Goal: Information Seeking & Learning: Learn about a topic

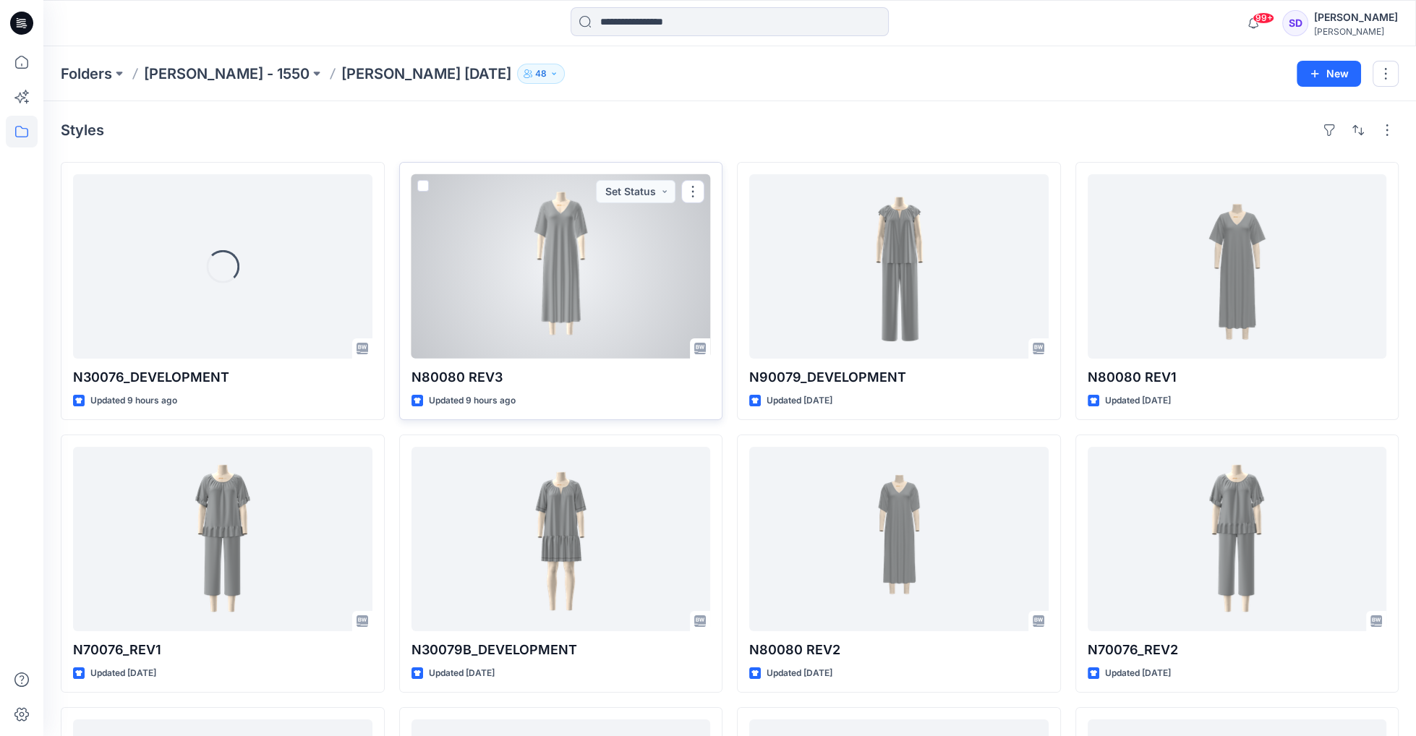
click at [550, 256] on div at bounding box center [560, 266] width 299 height 184
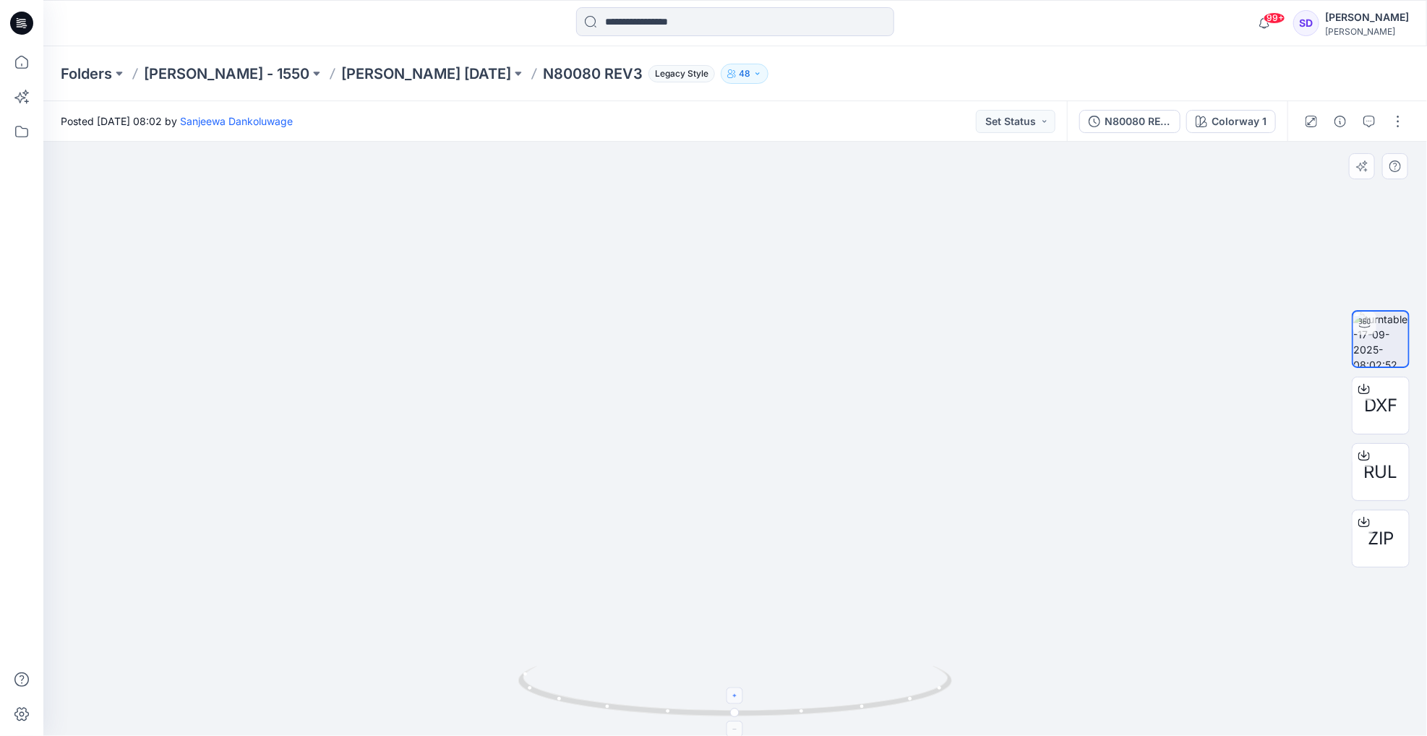
drag, startPoint x: 738, startPoint y: 696, endPoint x: 847, endPoint y: 711, distance: 110.2
click at [847, 711] on icon at bounding box center [736, 693] width 437 height 54
drag, startPoint x: 799, startPoint y: 498, endPoint x: 797, endPoint y: 598, distance: 99.8
click at [797, 598] on img at bounding box center [736, 400] width 806 height 672
drag, startPoint x: 737, startPoint y: 713, endPoint x: 1008, endPoint y: 669, distance: 274.7
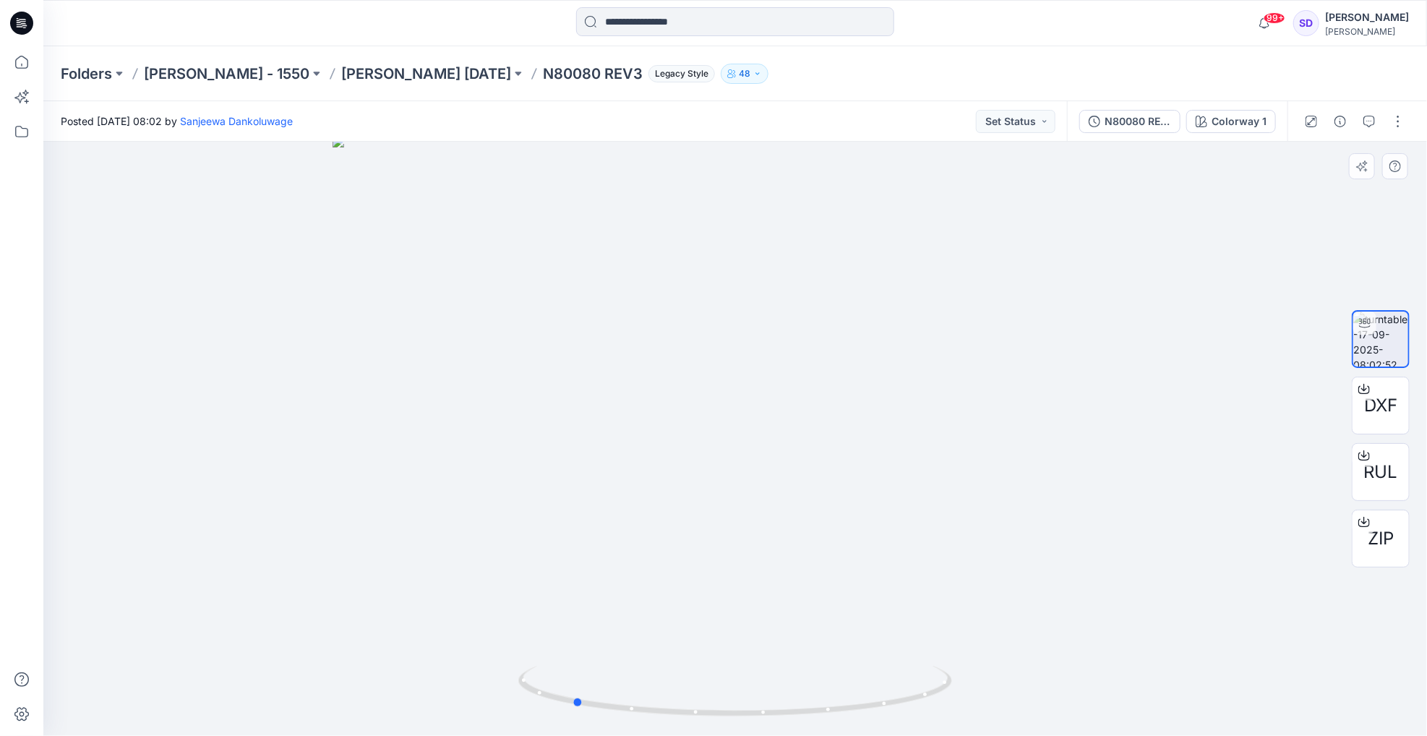
click at [1008, 669] on div at bounding box center [735, 439] width 1384 height 594
drag, startPoint x: 791, startPoint y: 581, endPoint x: 804, endPoint y: 479, distance: 103.5
click at [804, 479] on img at bounding box center [736, 388] width 806 height 696
drag, startPoint x: 576, startPoint y: 700, endPoint x: 728, endPoint y: 725, distance: 153.9
click at [728, 720] on icon at bounding box center [736, 693] width 437 height 54
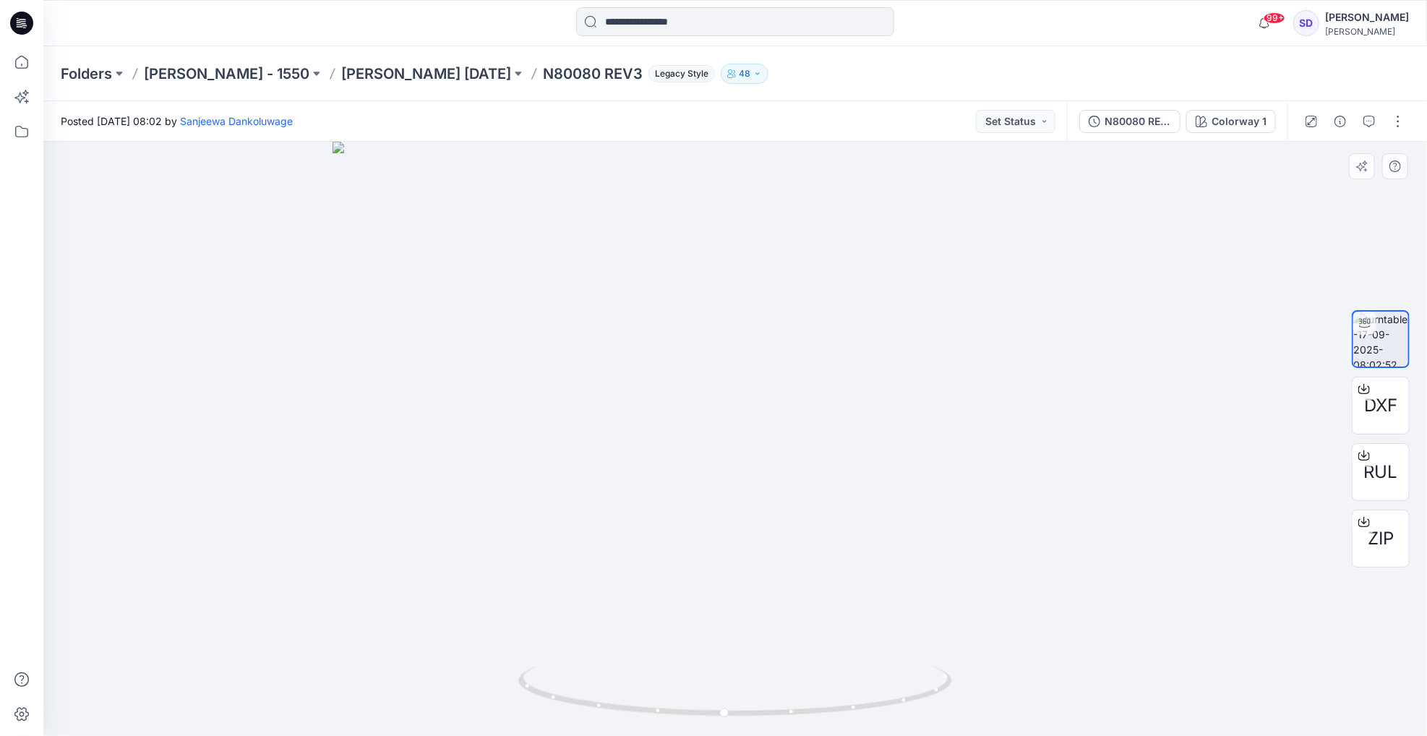
drag, startPoint x: 761, startPoint y: 274, endPoint x: 766, endPoint y: 397, distance: 123.1
click at [766, 397] on img at bounding box center [736, 439] width 806 height 594
drag, startPoint x: 729, startPoint y: 714, endPoint x: 1004, endPoint y: 693, distance: 276.2
click at [1004, 693] on div at bounding box center [735, 439] width 1384 height 594
drag, startPoint x: 753, startPoint y: 568, endPoint x: 752, endPoint y: 481, distance: 86.8
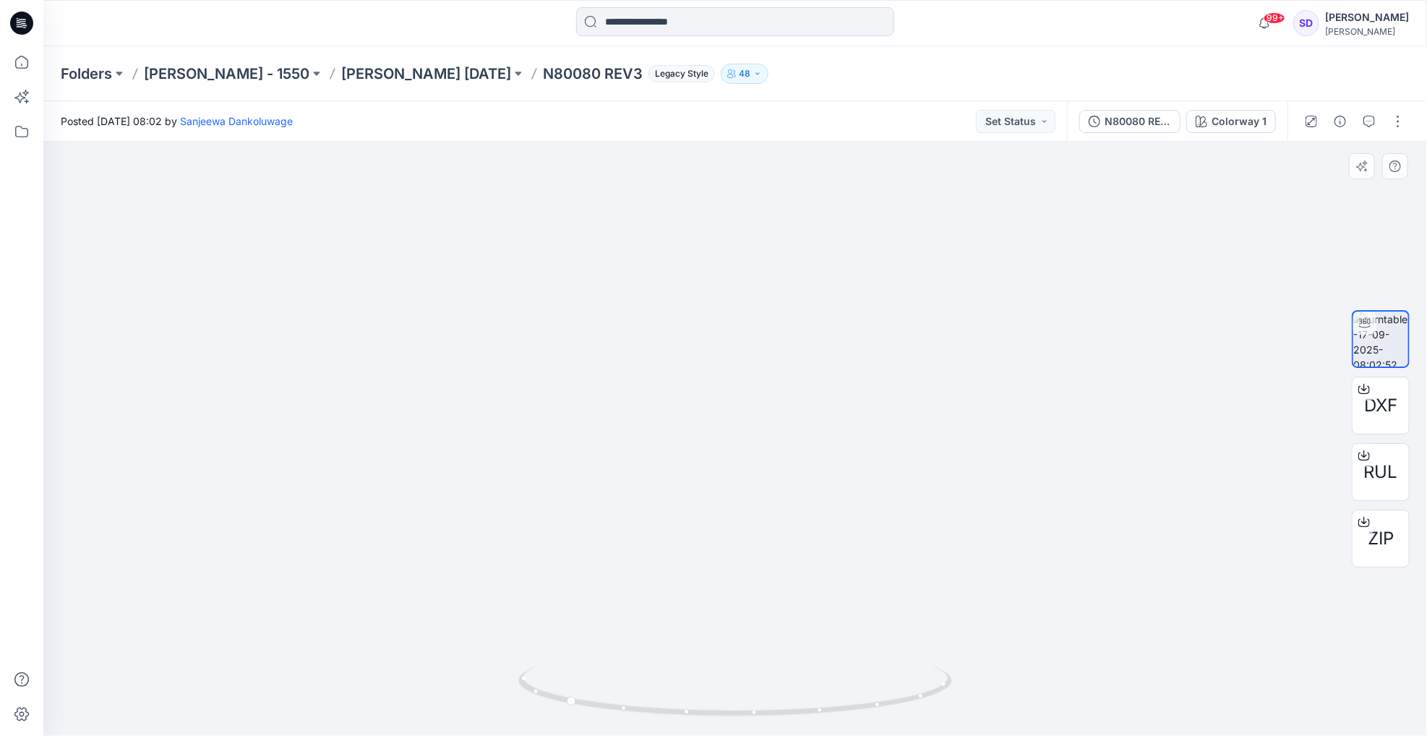
click at [752, 481] on img at bounding box center [736, 395] width 806 height 683
drag, startPoint x: 572, startPoint y: 699, endPoint x: 717, endPoint y: 716, distance: 145.6
click at [717, 716] on icon at bounding box center [736, 693] width 437 height 54
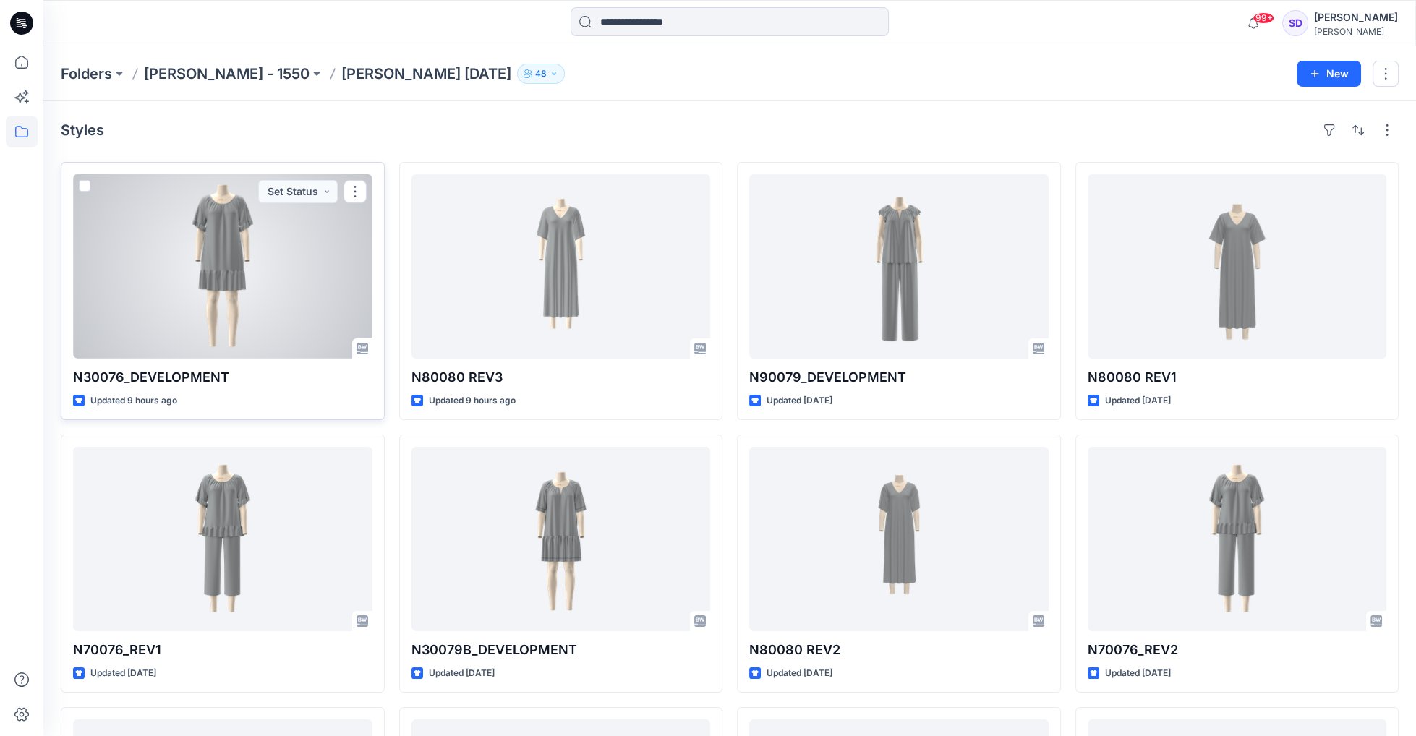
click at [218, 260] on div at bounding box center [222, 266] width 299 height 184
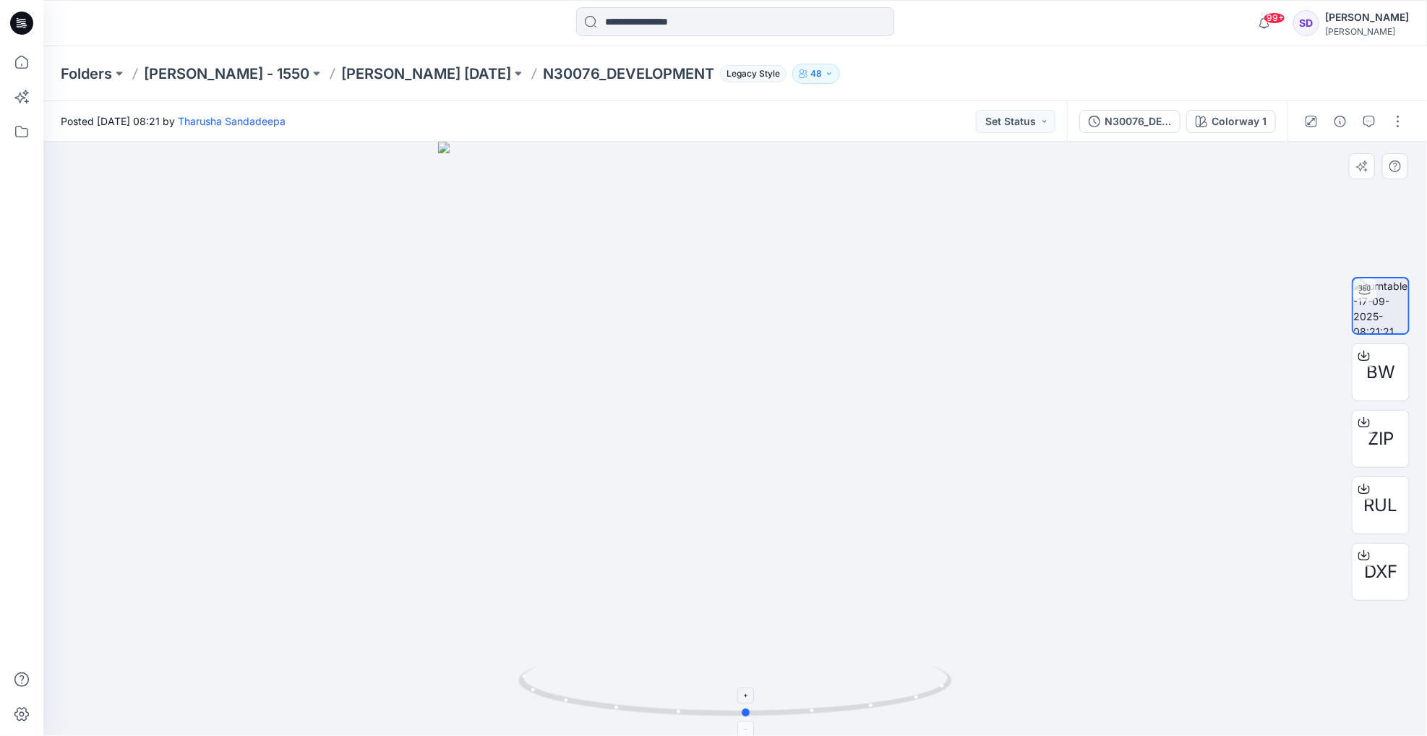
drag, startPoint x: 738, startPoint y: 714, endPoint x: 749, endPoint y: 704, distance: 15.4
click at [749, 704] on icon at bounding box center [736, 693] width 437 height 54
click at [744, 688] on div at bounding box center [746, 696] width 17 height 17
drag, startPoint x: 769, startPoint y: 205, endPoint x: 757, endPoint y: 425, distance: 220.9
click at [757, 425] on img at bounding box center [735, 320] width 1377 height 831
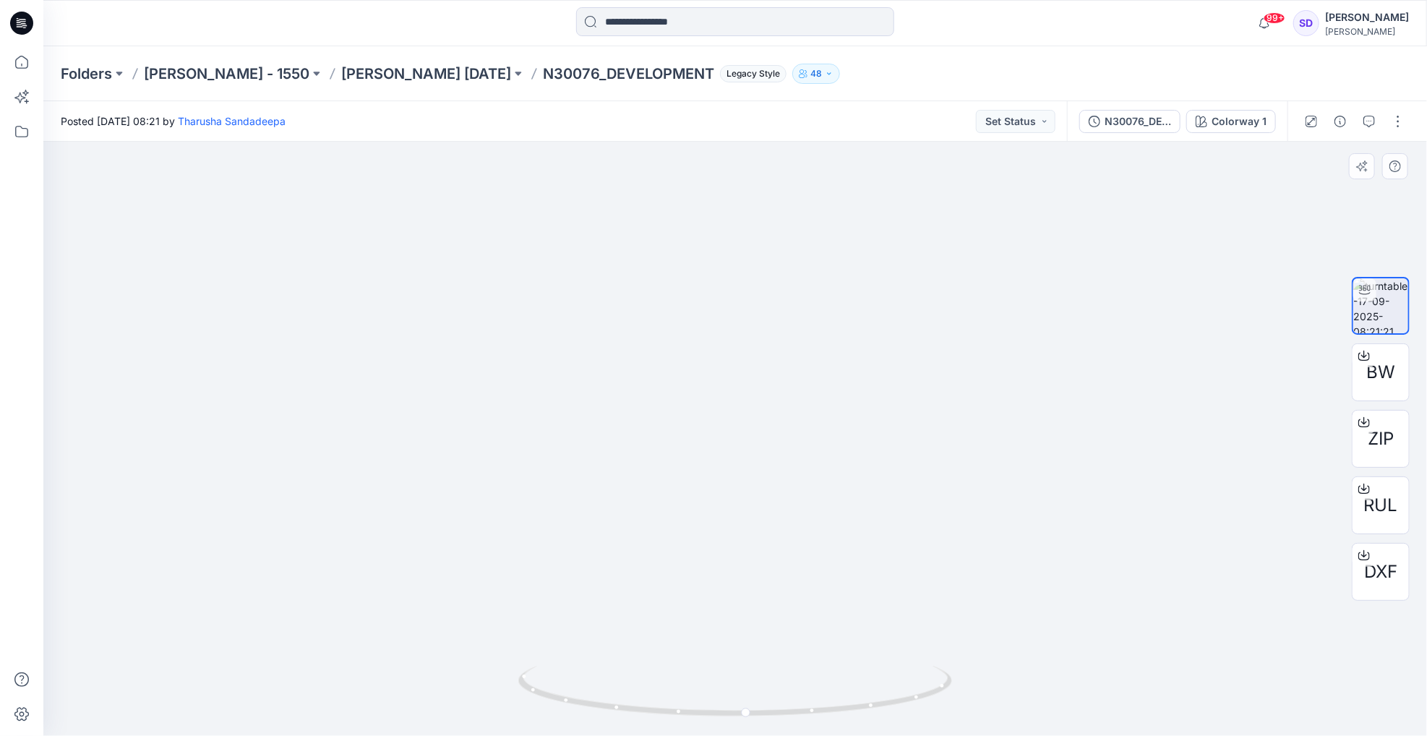
drag, startPoint x: 757, startPoint y: 296, endPoint x: 751, endPoint y: 438, distance: 142.6
click at [751, 438] on img at bounding box center [735, 424] width 1377 height 624
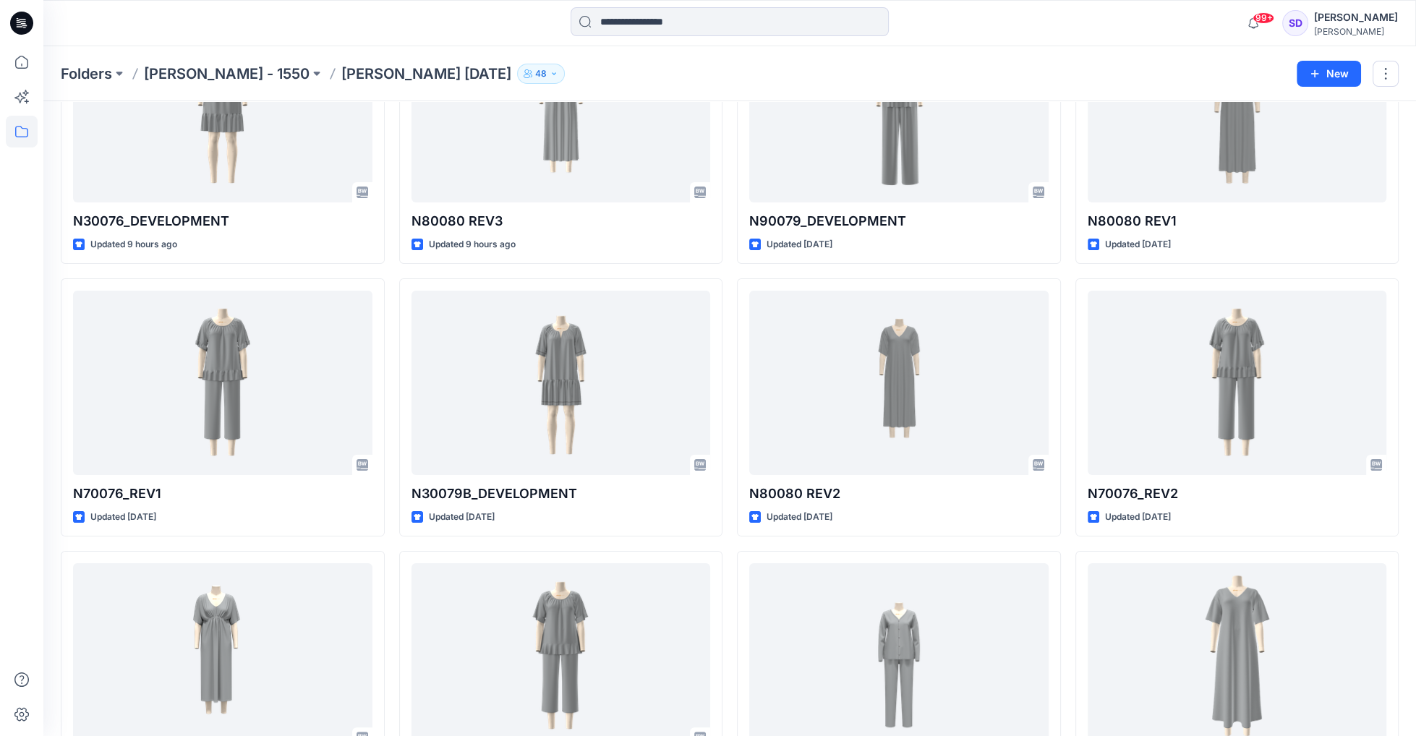
scroll to position [245, 0]
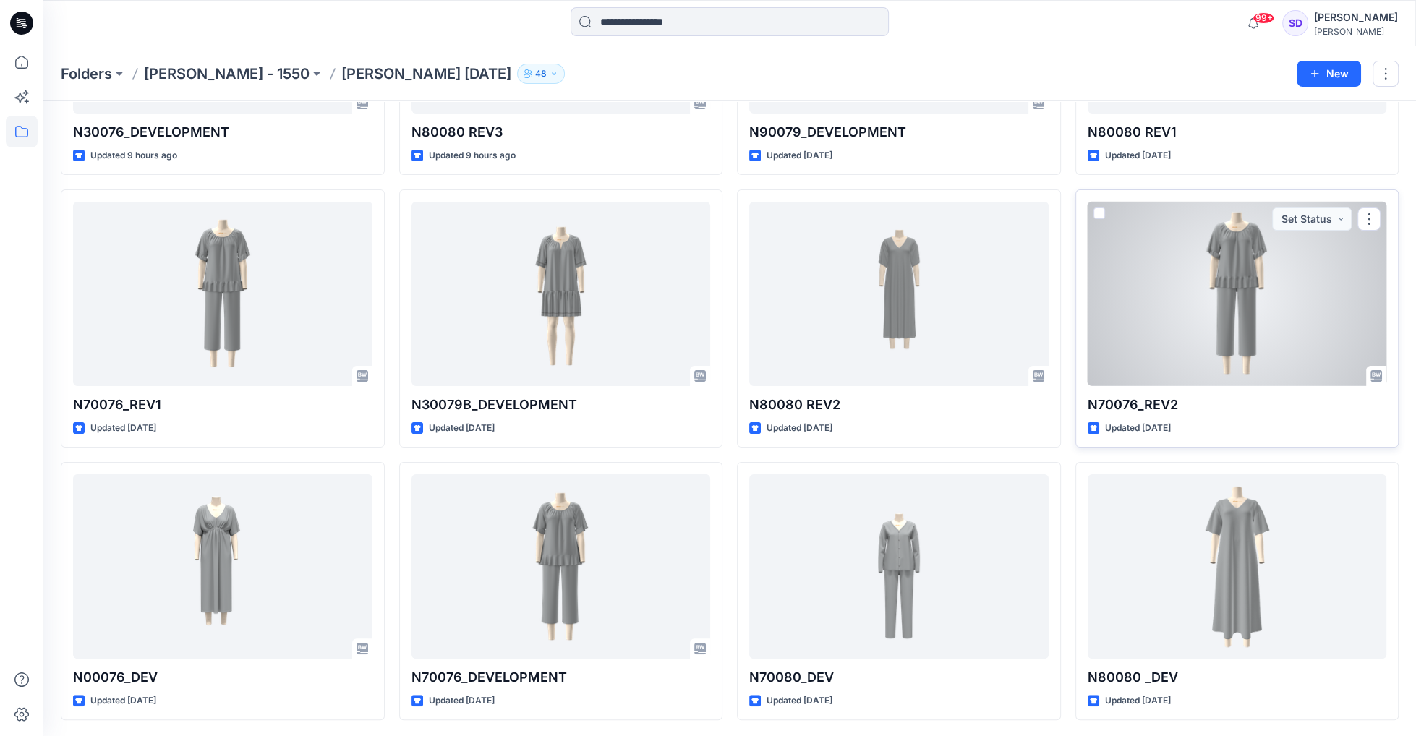
click at [1253, 299] on div at bounding box center [1237, 294] width 299 height 184
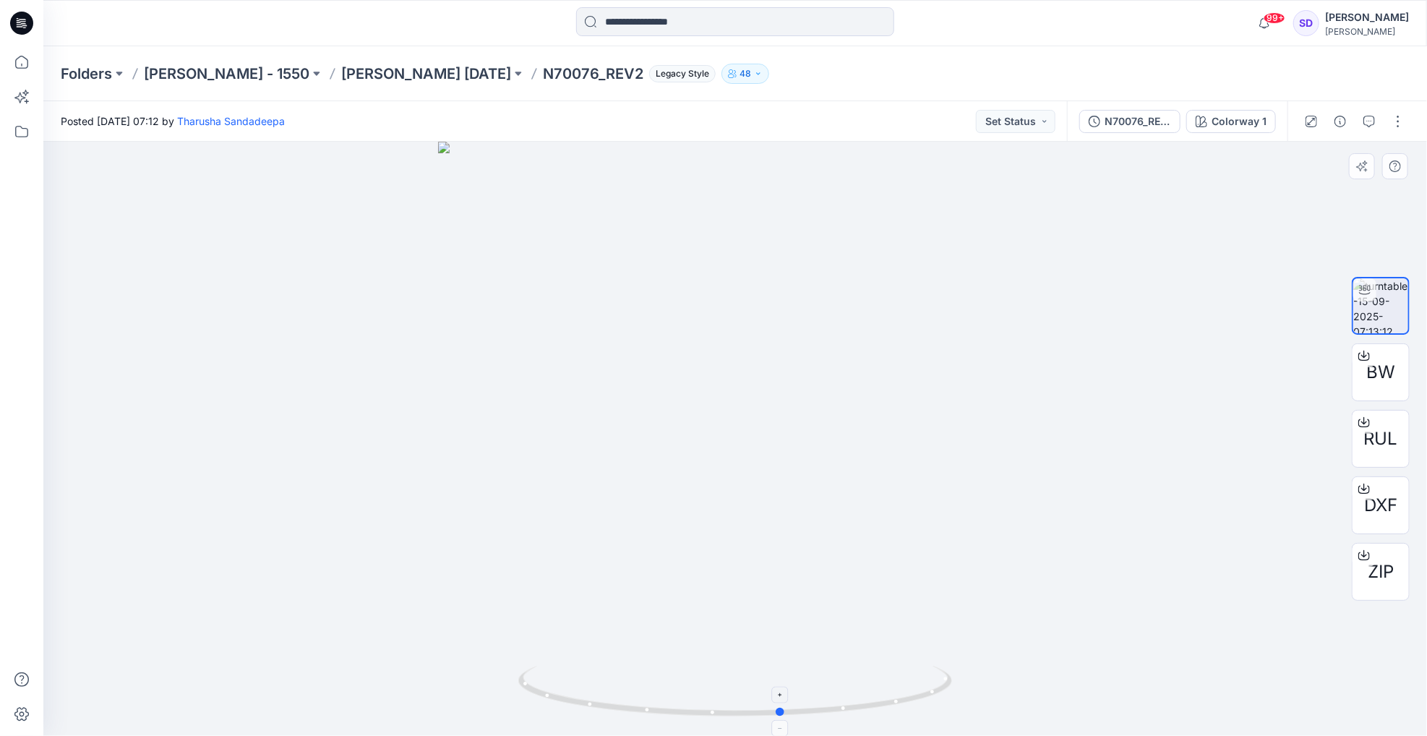
drag, startPoint x: 735, startPoint y: 713, endPoint x: 774, endPoint y: 709, distance: 39.9
click at [777, 709] on circle at bounding box center [781, 712] width 9 height 9
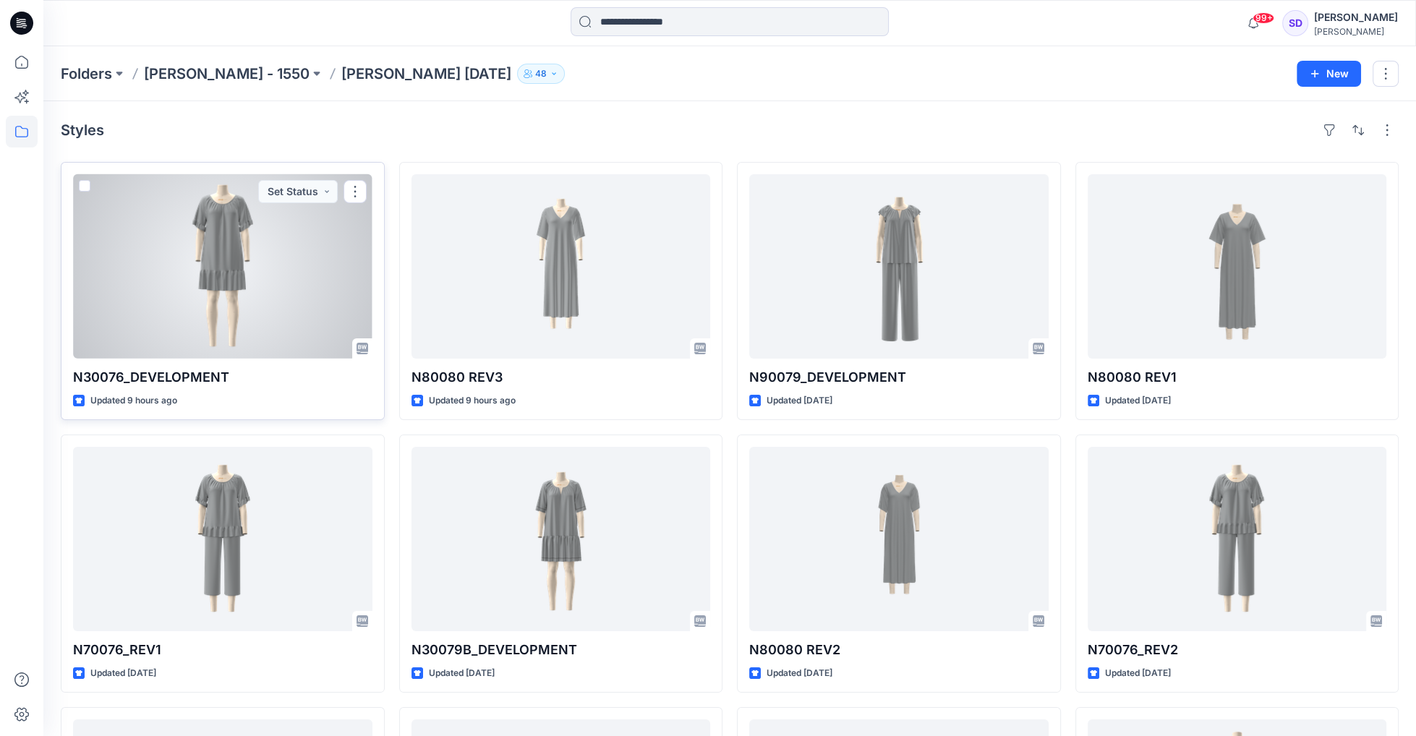
click at [216, 270] on div at bounding box center [222, 266] width 299 height 184
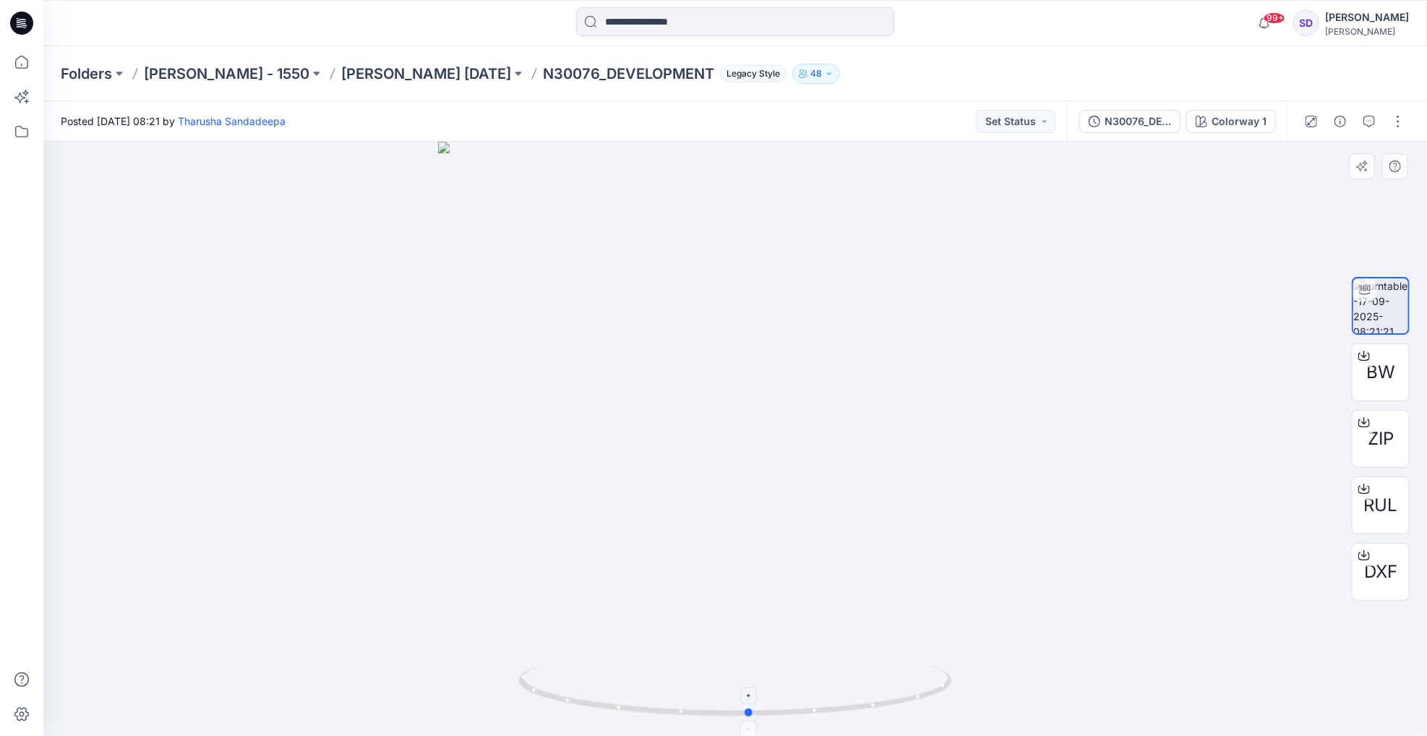
drag, startPoint x: 735, startPoint y: 712, endPoint x: 749, endPoint y: 726, distance: 19.9
click at [749, 720] on icon at bounding box center [736, 693] width 437 height 54
click at [373, 72] on p "[PERSON_NAME] [DATE]" at bounding box center [426, 74] width 170 height 20
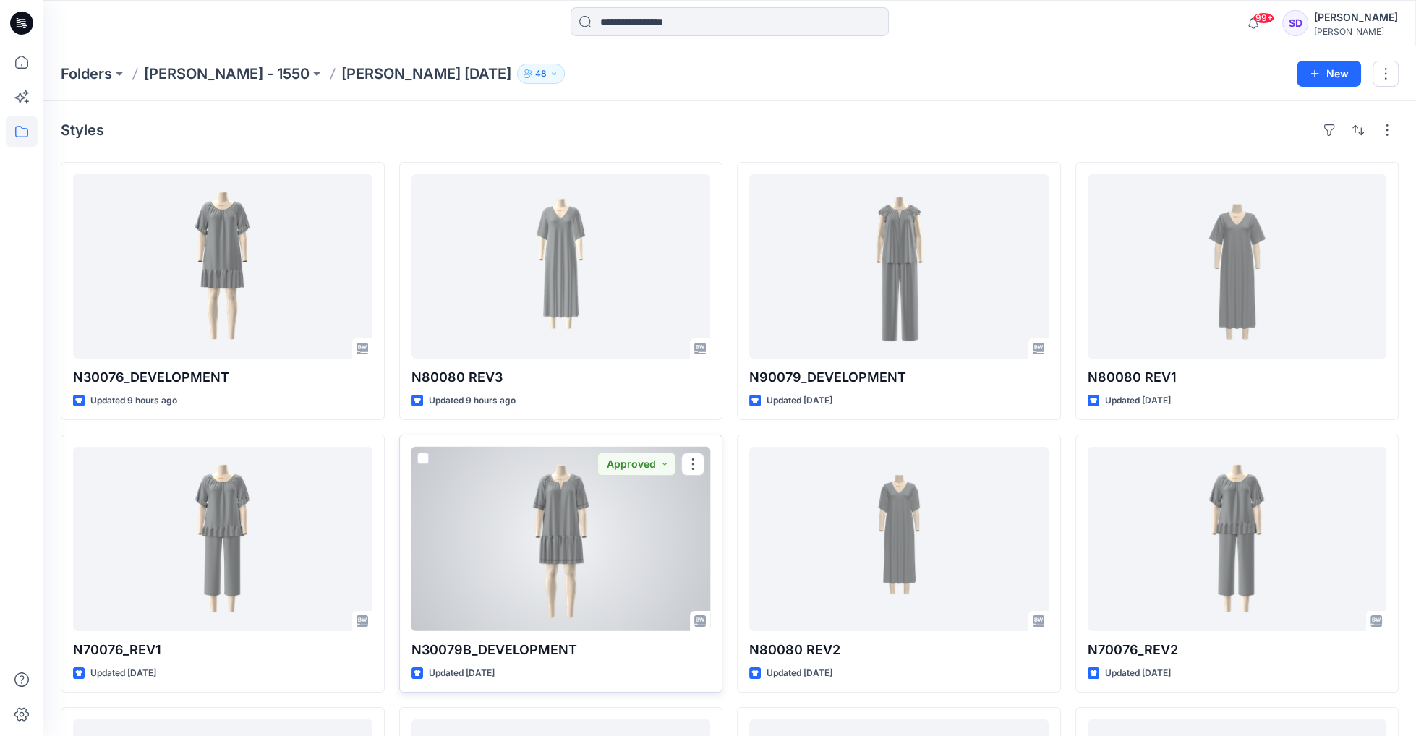
click at [564, 521] on div at bounding box center [560, 539] width 299 height 184
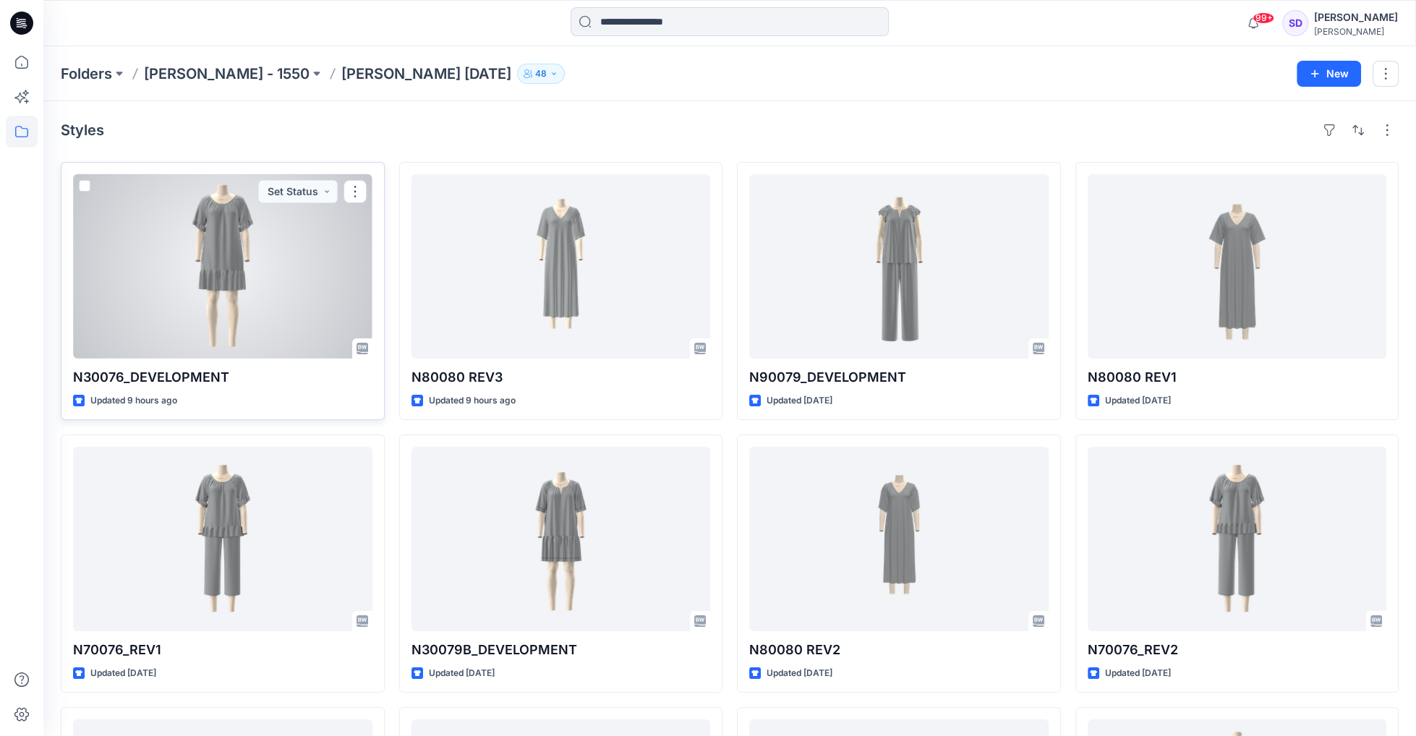
click at [245, 252] on div at bounding box center [222, 266] width 299 height 184
